Goal: Contribute content

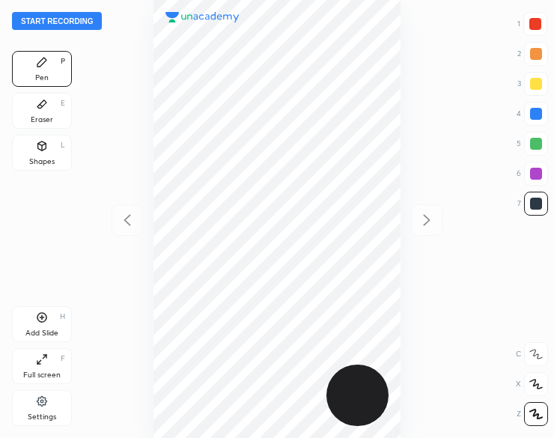
scroll to position [438, 314]
click at [68, 18] on button "Start recording" at bounding box center [57, 21] width 90 height 18
click at [537, 168] on div at bounding box center [536, 174] width 12 height 12
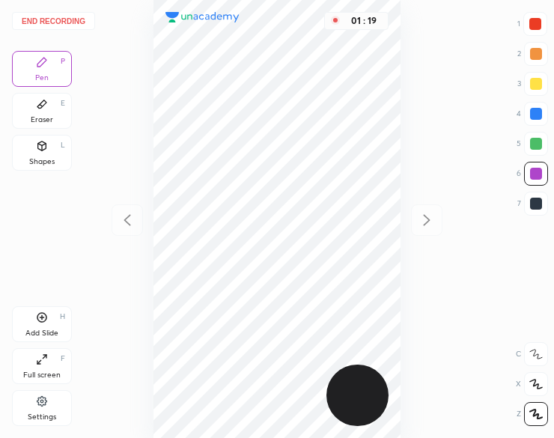
click at [31, 312] on div "Add Slide H" at bounding box center [42, 324] width 60 height 36
click at [39, 317] on icon at bounding box center [42, 317] width 12 height 12
click at [76, 18] on button "End recording" at bounding box center [53, 21] width 83 height 18
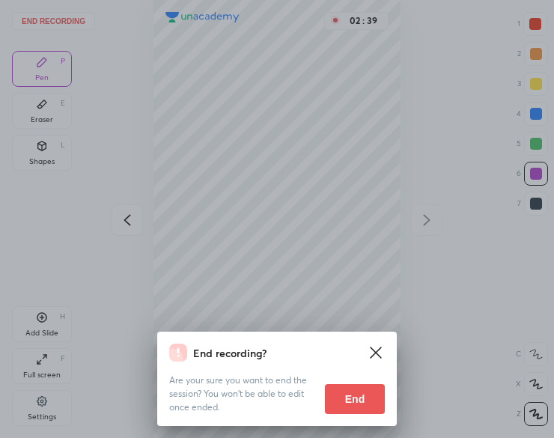
click at [353, 396] on button "End" at bounding box center [355, 399] width 60 height 30
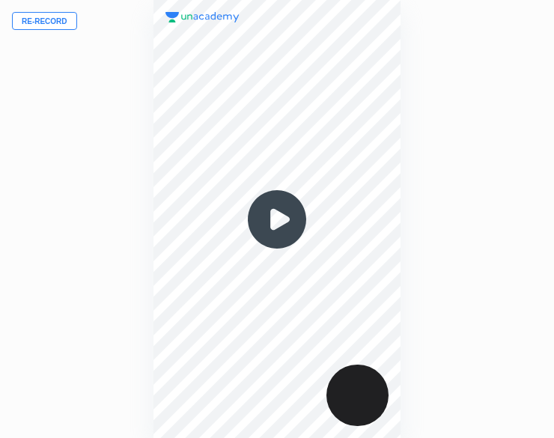
click at [43, 23] on button "Re-record" at bounding box center [44, 21] width 65 height 18
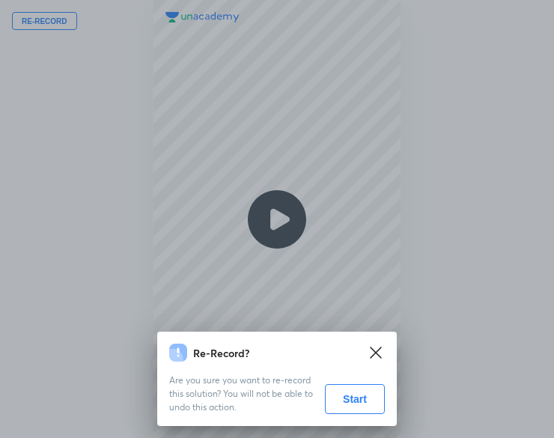
click at [341, 402] on button "Start" at bounding box center [355, 399] width 60 height 30
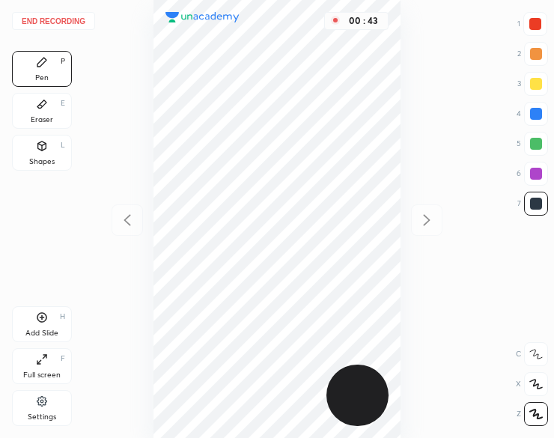
click at [153, 240] on div "00 : 43" at bounding box center [277, 219] width 314 height 438
click at [41, 326] on div "Add Slide H" at bounding box center [42, 324] width 60 height 36
click at [545, 21] on div at bounding box center [535, 24] width 24 height 24
click at [542, 22] on div at bounding box center [535, 24] width 24 height 24
click at [40, 320] on icon at bounding box center [42, 317] width 12 height 12
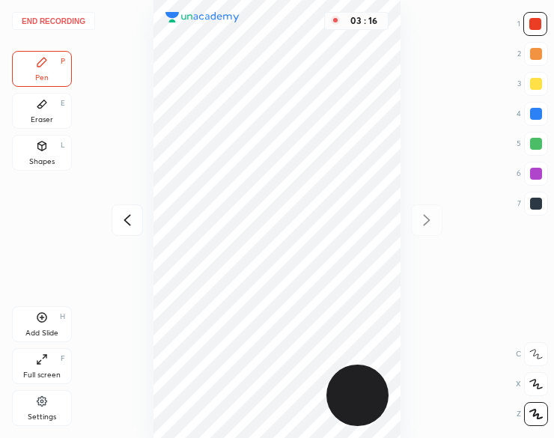
click at [535, 207] on div at bounding box center [536, 204] width 12 height 12
click at [533, 208] on div at bounding box center [536, 204] width 12 height 12
click at [26, 95] on div "Eraser E" at bounding box center [42, 111] width 60 height 36
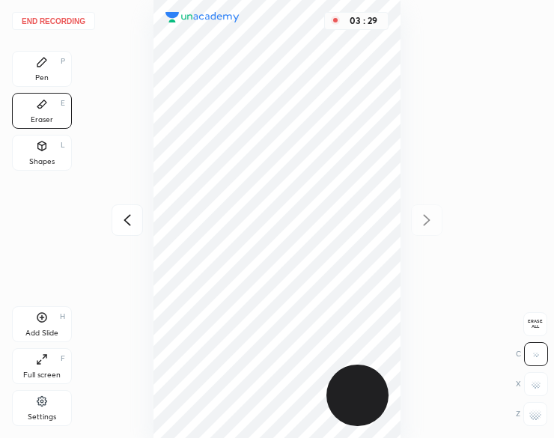
click at [41, 106] on icon at bounding box center [41, 104] width 9 height 8
click at [58, 67] on div "Pen P" at bounding box center [42, 69] width 60 height 36
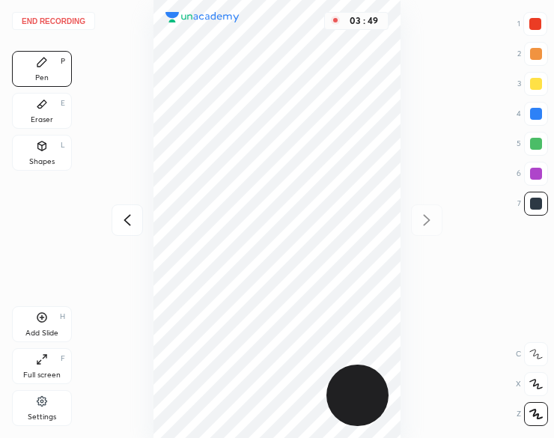
click at [41, 319] on icon at bounding box center [42, 317] width 4 height 4
click at [433, 217] on icon at bounding box center [427, 220] width 18 height 18
click at [67, 28] on button "End recording" at bounding box center [53, 21] width 83 height 18
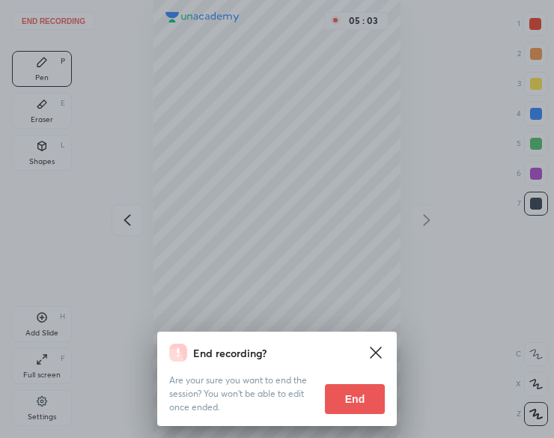
click at [337, 398] on button "End" at bounding box center [355, 399] width 60 height 30
